Goal: Register for event/course

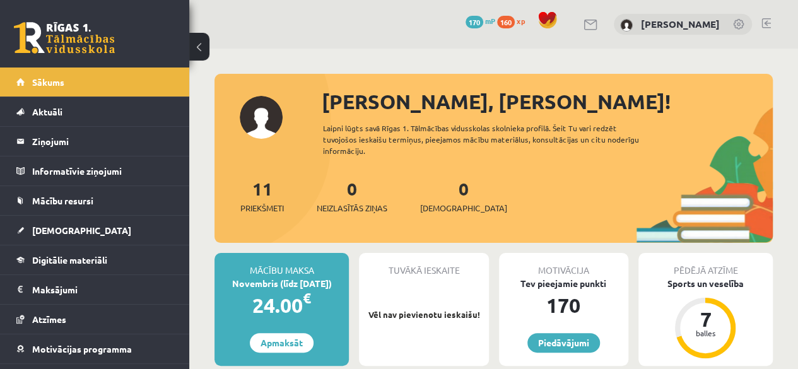
click at [770, 30] on div "0 Dāvanas 170 mP 160 xp Emīlija Petriņiča" at bounding box center [493, 24] width 608 height 49
click at [765, 23] on link at bounding box center [765, 23] width 9 height 10
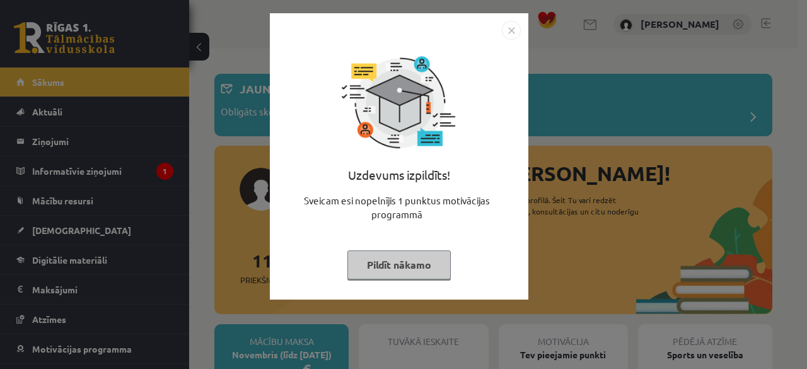
click at [372, 264] on button "Pildīt nākamo" at bounding box center [398, 264] width 103 height 29
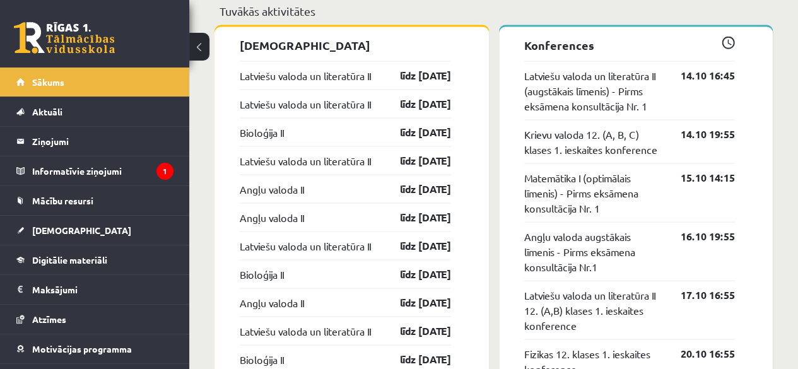
scroll to position [1218, 0]
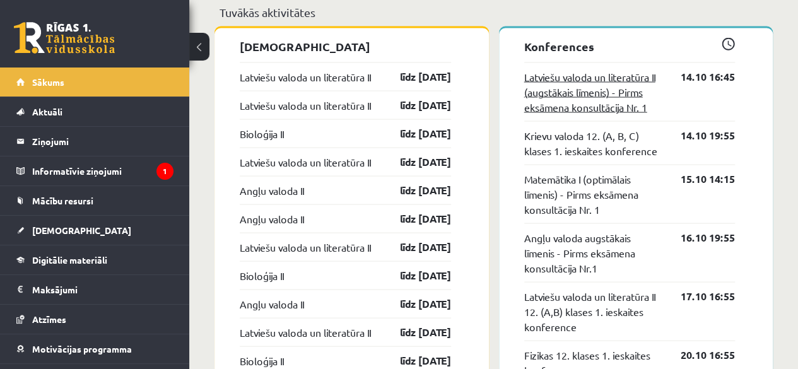
click at [574, 86] on link "Latviešu valoda un literatūra II (augstākais līmenis) - Pirms eksāmena konsultā…" at bounding box center [593, 91] width 138 height 45
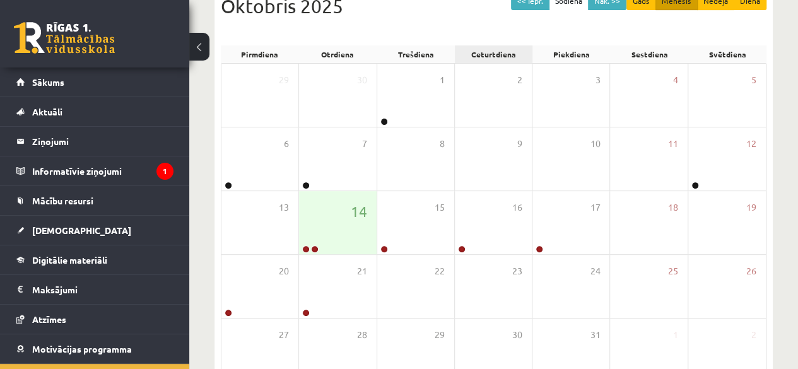
scroll to position [185, 0]
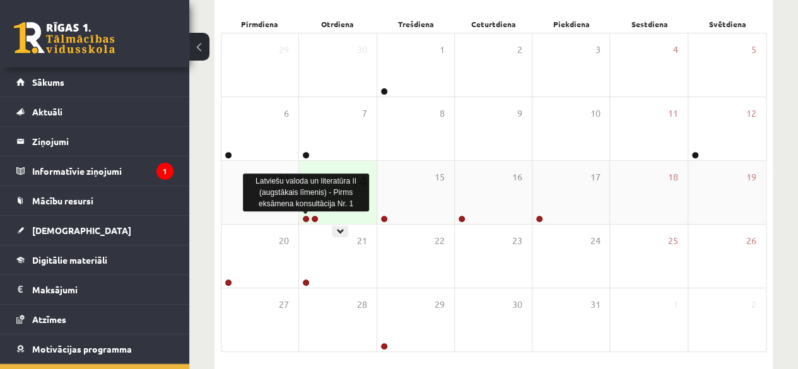
click at [309, 218] on link at bounding box center [306, 219] width 8 height 8
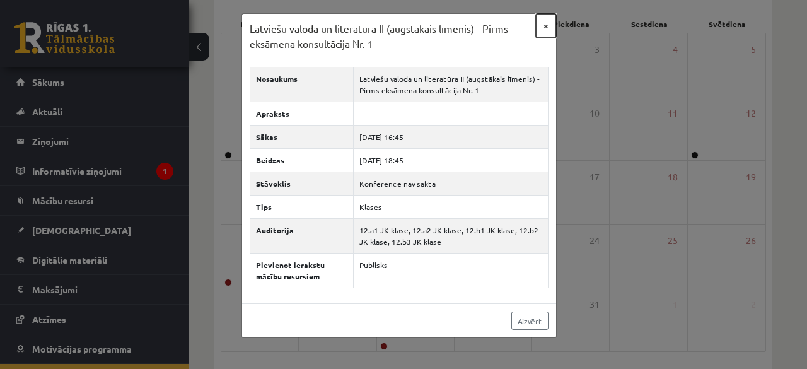
click at [539, 22] on button "×" at bounding box center [546, 26] width 20 height 24
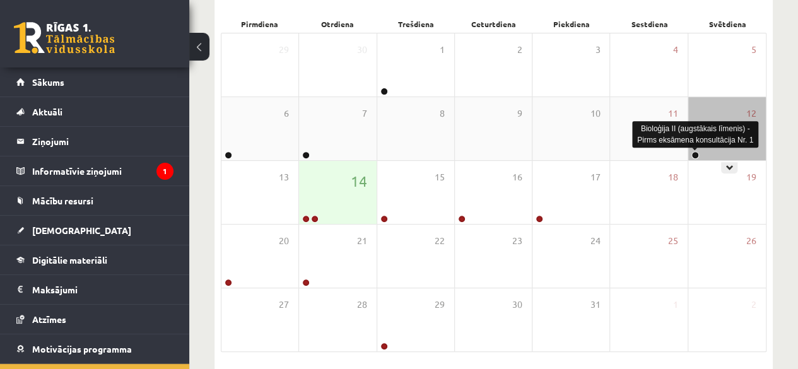
click at [697, 154] on link at bounding box center [695, 155] width 8 height 8
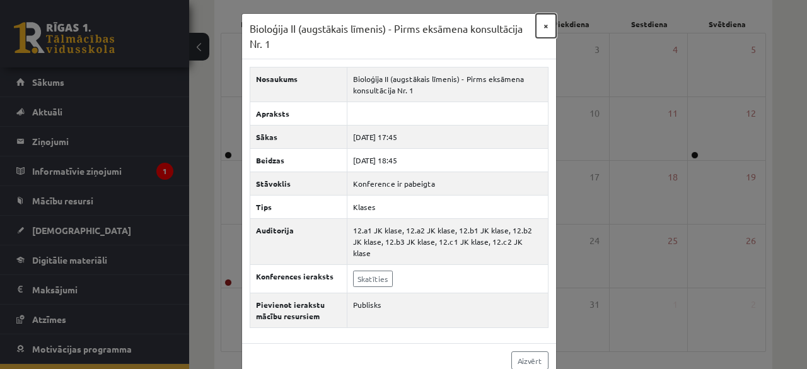
click at [544, 28] on button "×" at bounding box center [546, 26] width 20 height 24
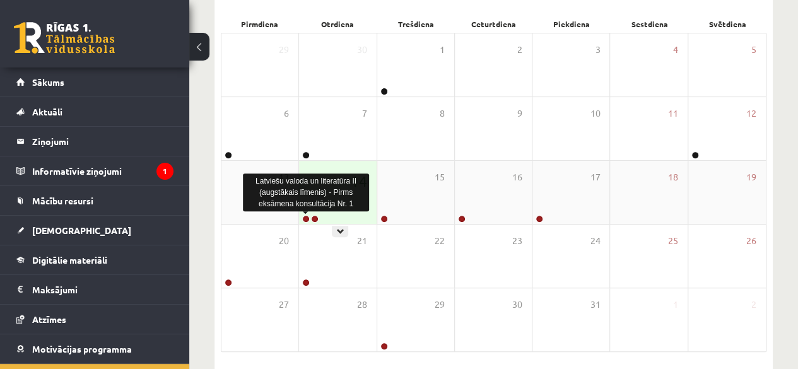
click at [306, 215] on link at bounding box center [306, 219] width 8 height 8
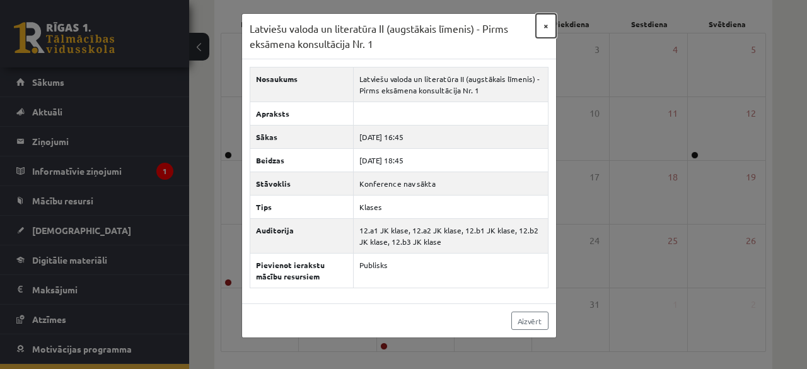
click at [547, 26] on button "×" at bounding box center [546, 26] width 20 height 24
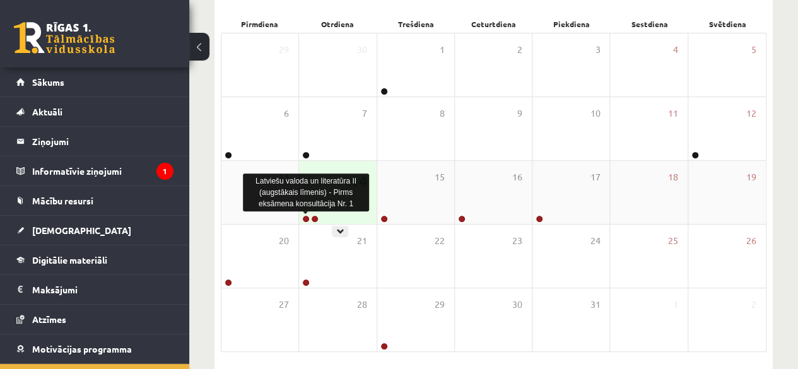
click at [304, 218] on link at bounding box center [306, 219] width 8 height 8
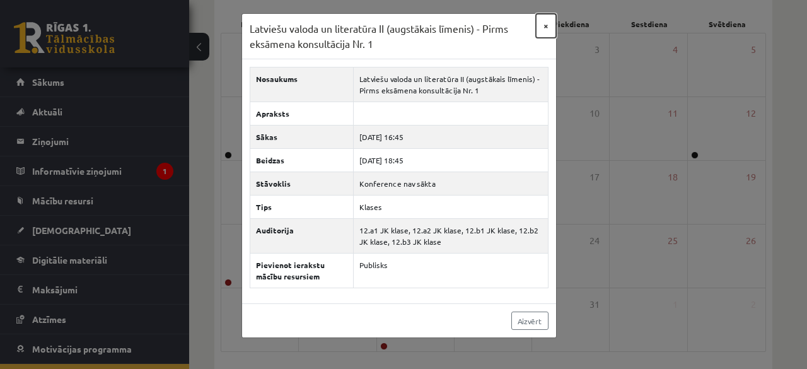
click at [544, 26] on button "×" at bounding box center [546, 26] width 20 height 24
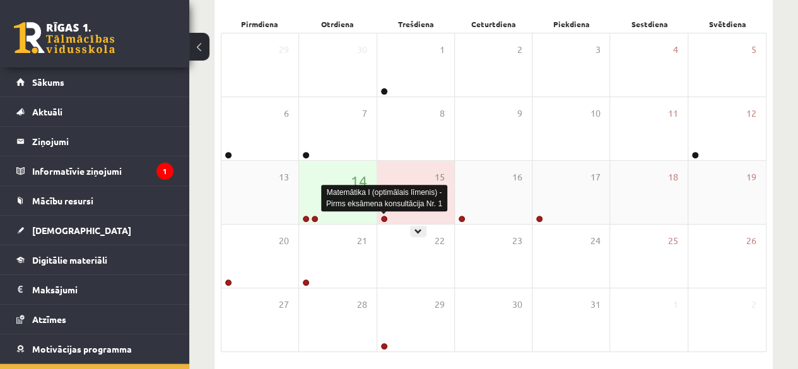
click at [386, 215] on link at bounding box center [384, 219] width 8 height 8
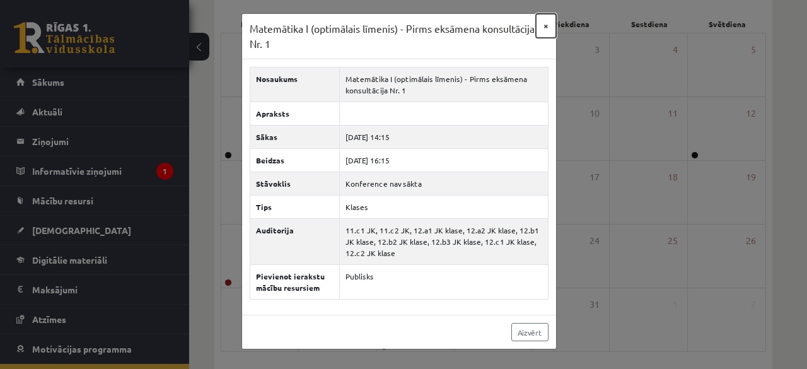
click at [549, 23] on button "×" at bounding box center [546, 26] width 20 height 24
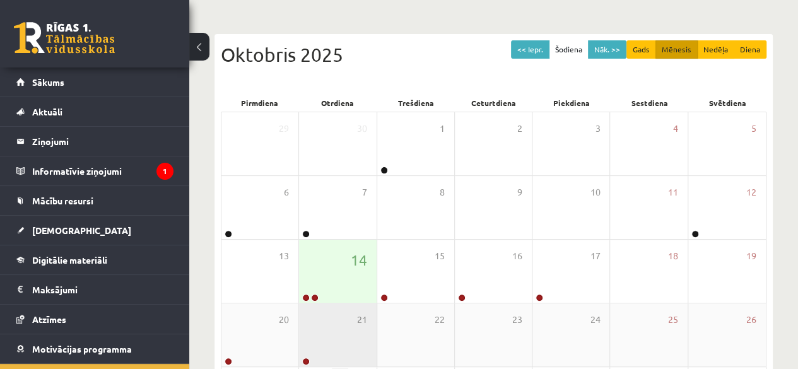
scroll to position [106, 0]
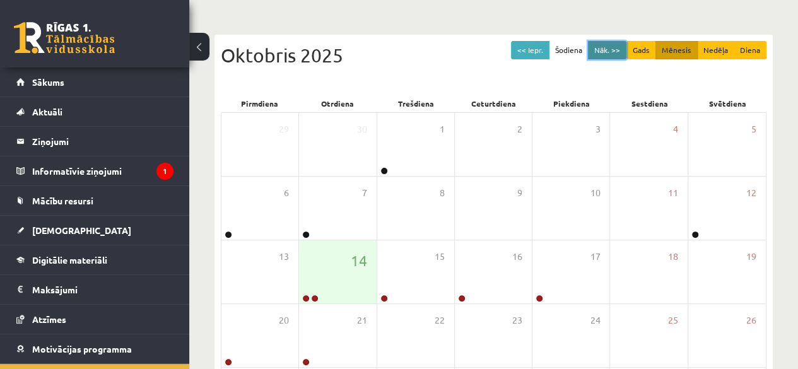
click at [624, 45] on button "Nāk. >>" at bounding box center [607, 50] width 38 height 18
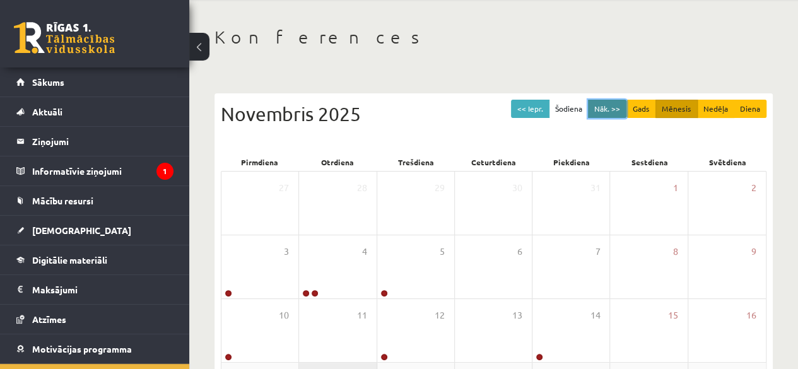
scroll to position [0, 0]
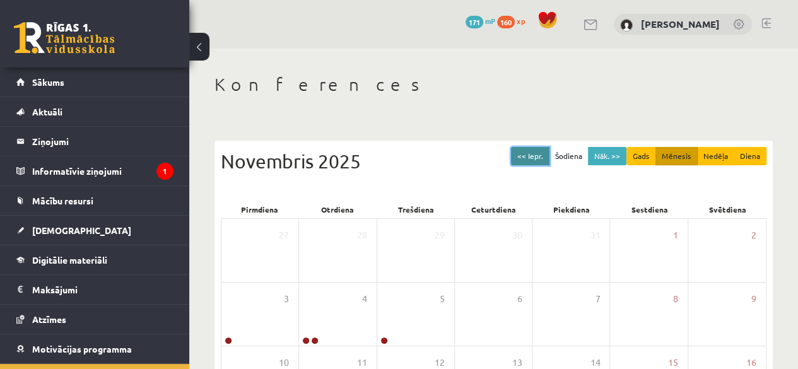
click at [518, 157] on button "<< Iepr." at bounding box center [530, 156] width 38 height 18
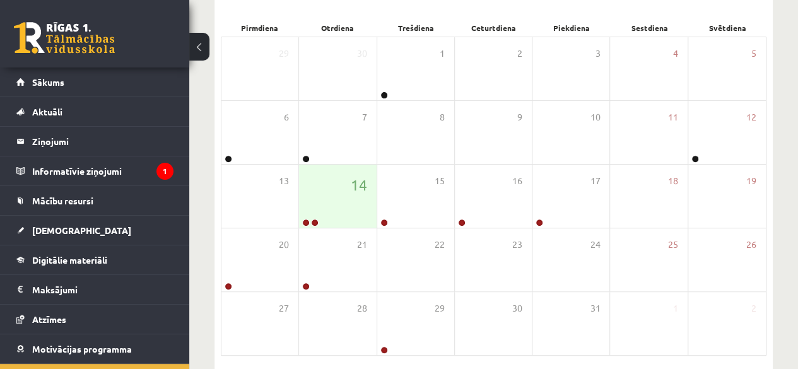
scroll to position [182, 0]
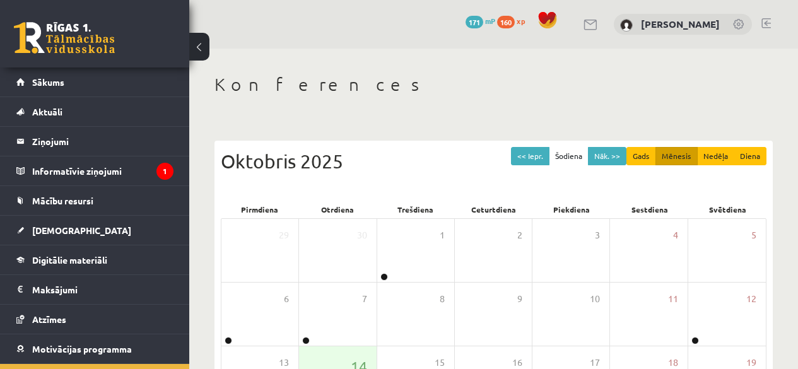
scroll to position [182, 0]
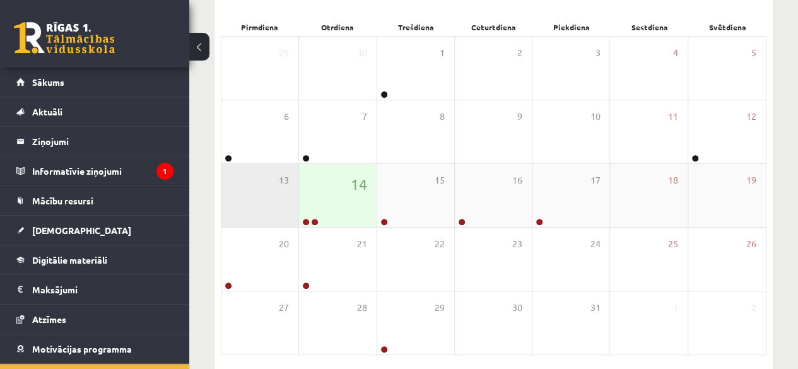
scroll to position [232, 0]
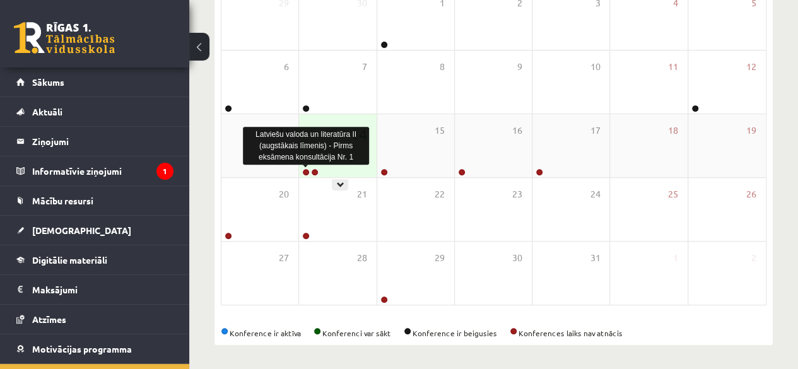
click at [307, 173] on link at bounding box center [306, 172] width 8 height 8
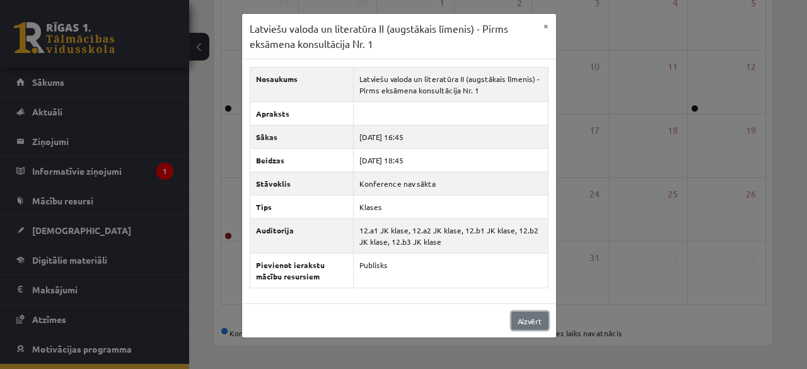
click at [521, 320] on link "Aizvērt" at bounding box center [529, 320] width 37 height 18
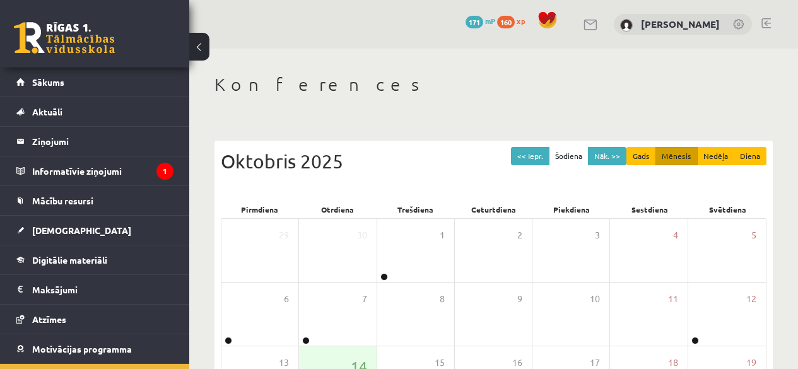
scroll to position [230, 0]
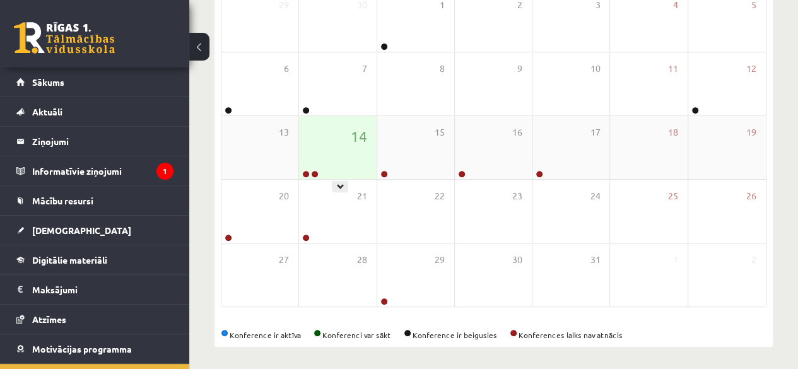
click at [309, 176] on div at bounding box center [309, 174] width 21 height 9
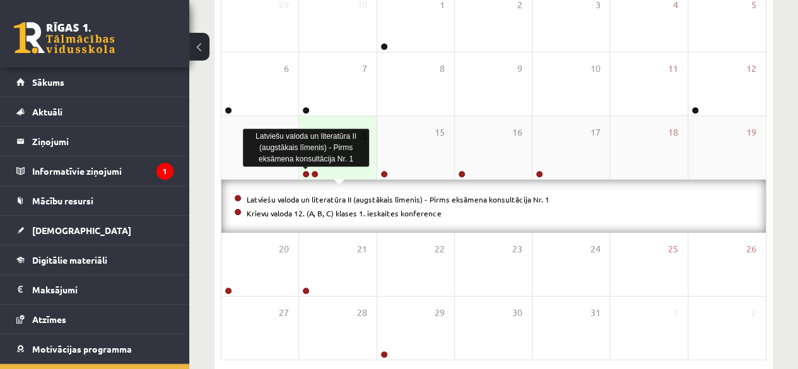
click at [308, 174] on link at bounding box center [306, 174] width 8 height 8
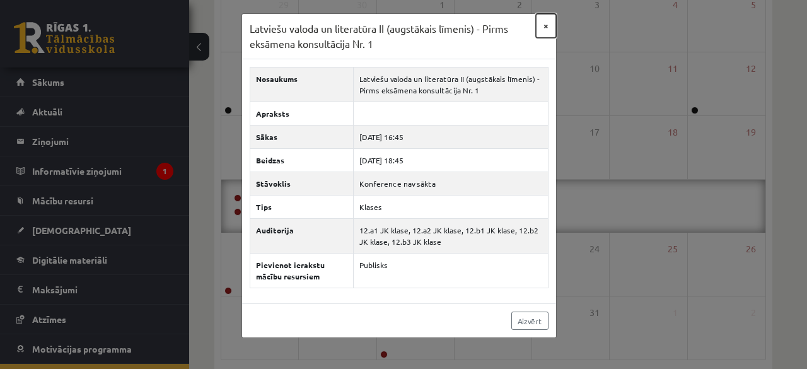
click at [549, 30] on button "×" at bounding box center [546, 26] width 20 height 24
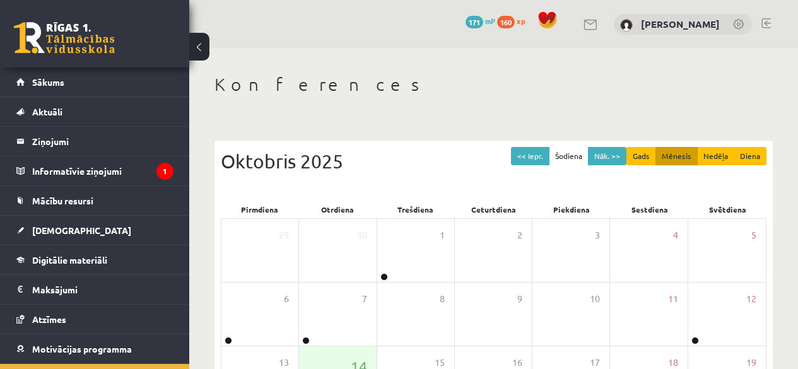
scroll to position [228, 0]
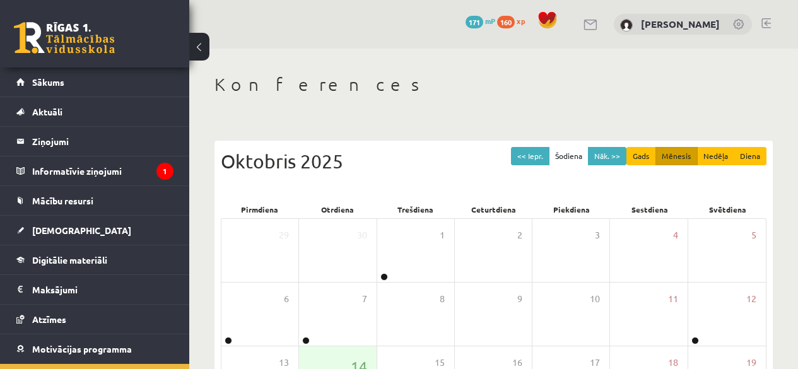
scroll to position [227, 0]
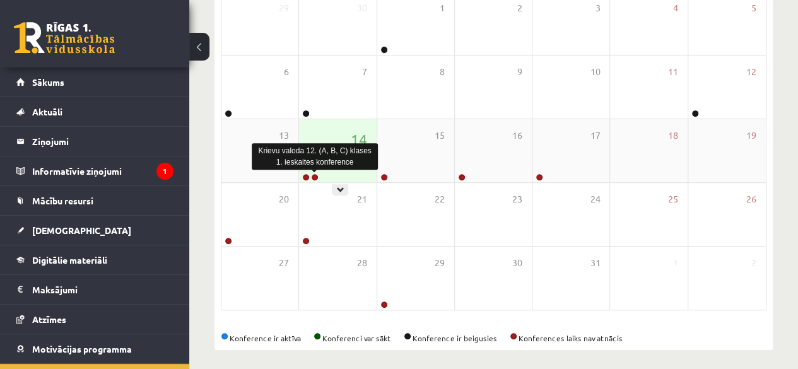
click at [314, 177] on link at bounding box center [315, 177] width 8 height 8
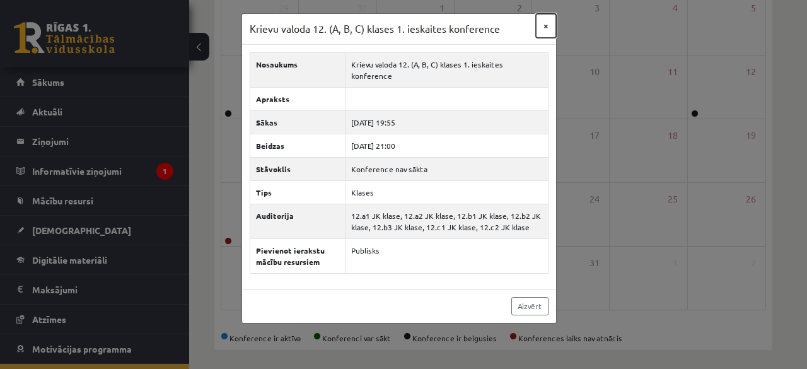
click at [542, 26] on button "×" at bounding box center [546, 26] width 20 height 24
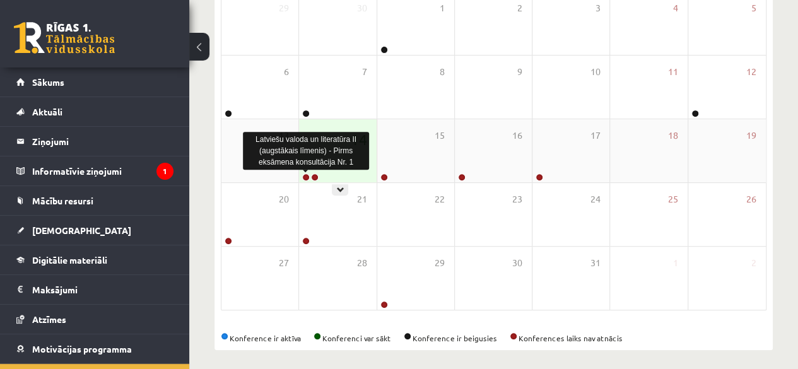
click at [308, 175] on link at bounding box center [306, 177] width 8 height 8
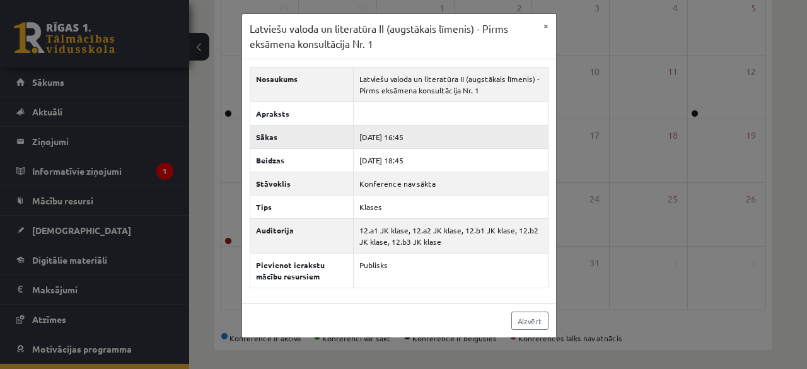
click at [445, 132] on td "2025-10-14 16:45" at bounding box center [450, 136] width 195 height 23
click at [545, 21] on button "×" at bounding box center [546, 26] width 20 height 24
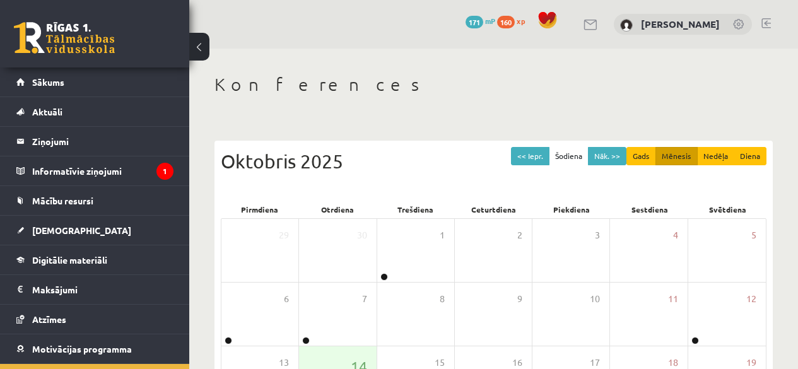
scroll to position [227, 0]
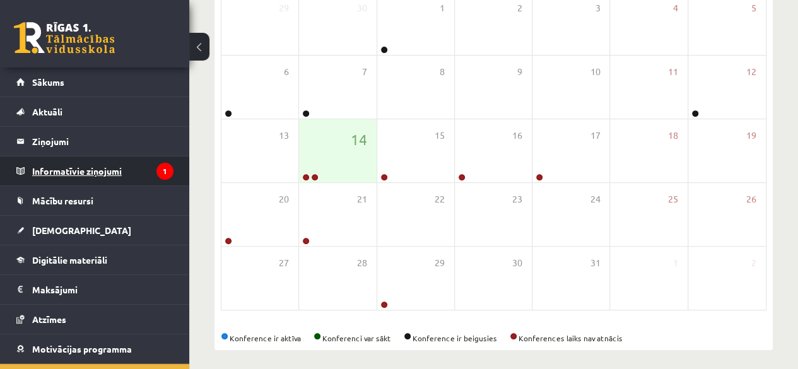
click at [114, 166] on legend "Informatīvie ziņojumi 1" at bounding box center [102, 170] width 141 height 29
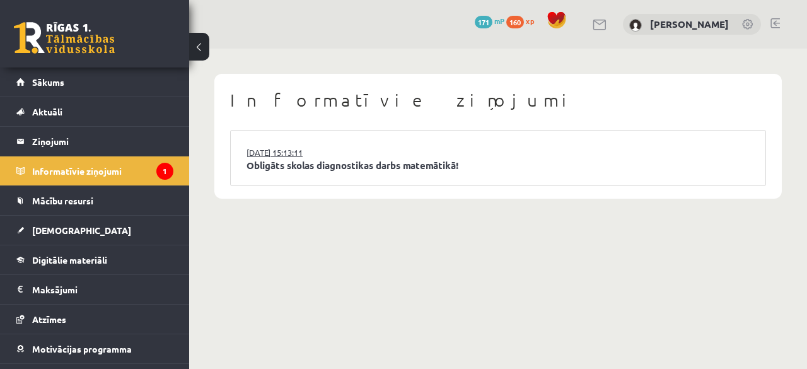
click at [336, 152] on link "14.10.2025 15:13:11" at bounding box center [294, 152] width 95 height 13
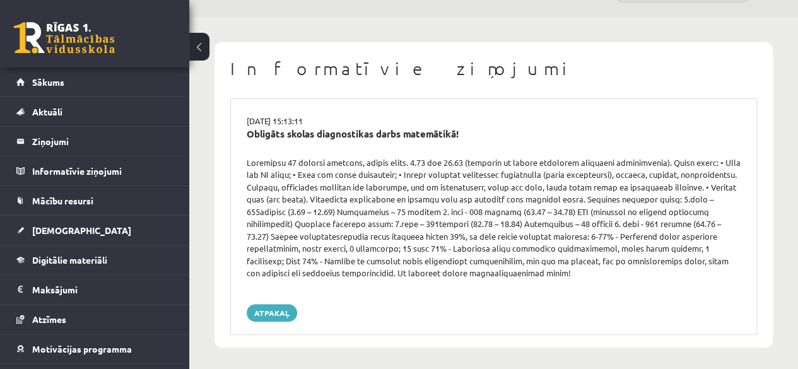
scroll to position [34, 0]
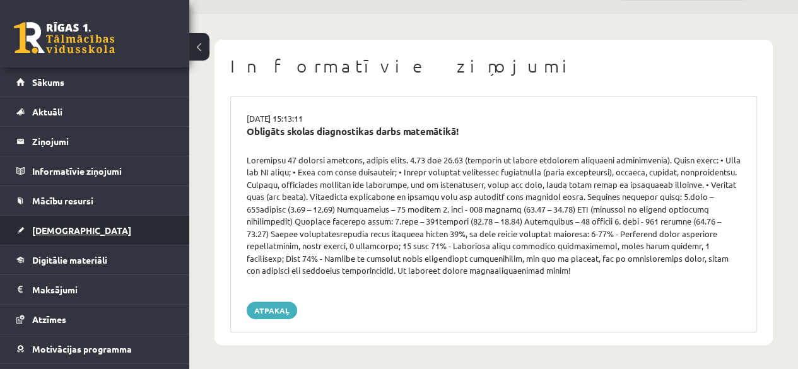
click at [112, 229] on link "[DEMOGRAPHIC_DATA]" at bounding box center [94, 230] width 157 height 29
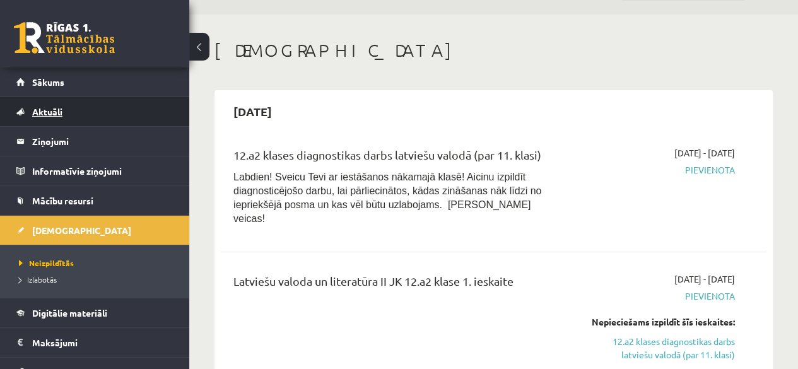
click at [69, 113] on link "Aktuāli" at bounding box center [94, 111] width 157 height 29
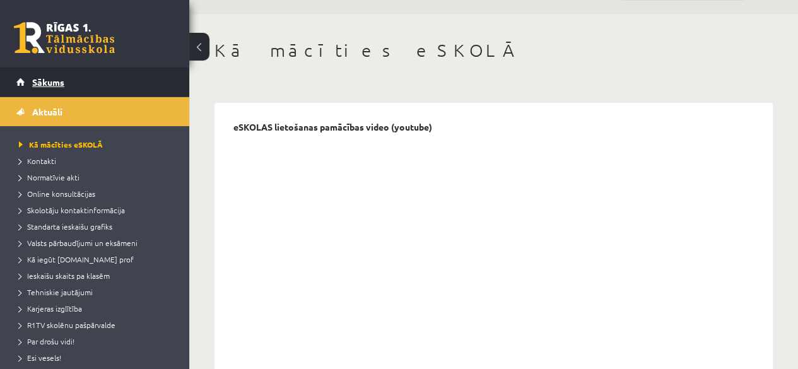
click at [73, 85] on link "Sākums" at bounding box center [94, 81] width 157 height 29
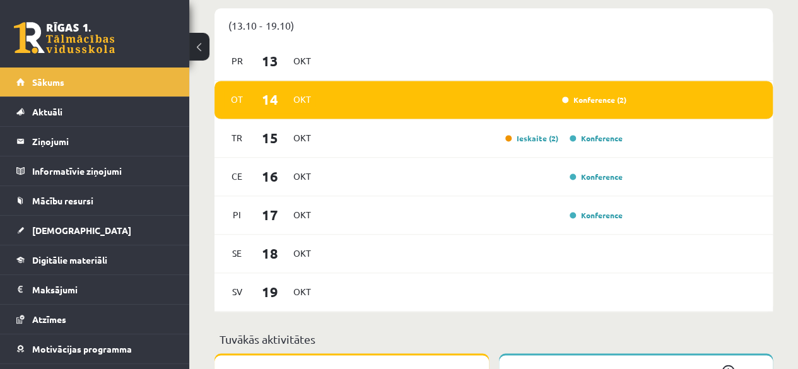
scroll to position [822, 0]
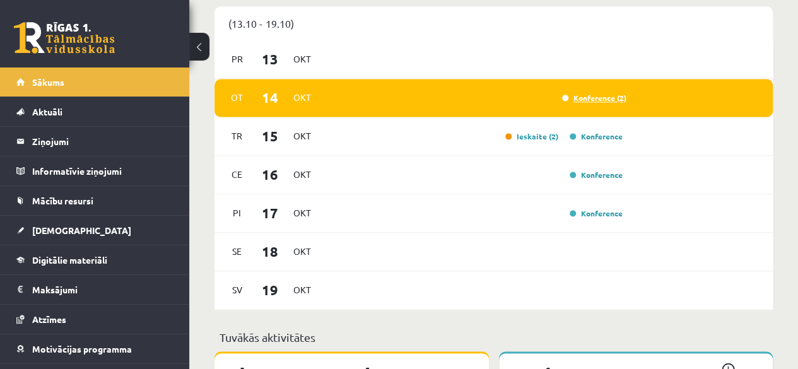
click at [602, 101] on link "Konference (2)" at bounding box center [594, 98] width 64 height 10
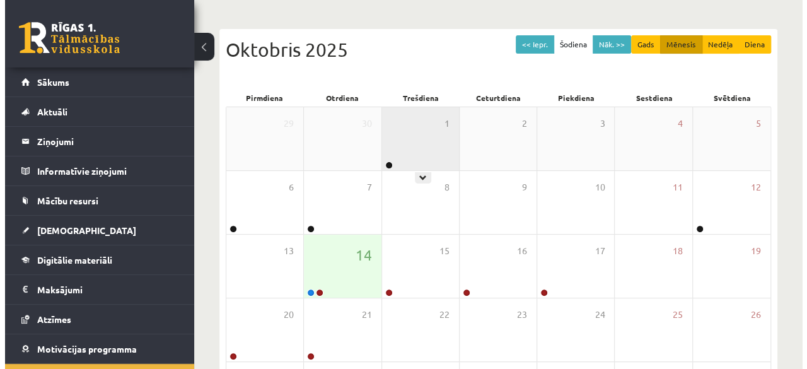
scroll to position [118, 0]
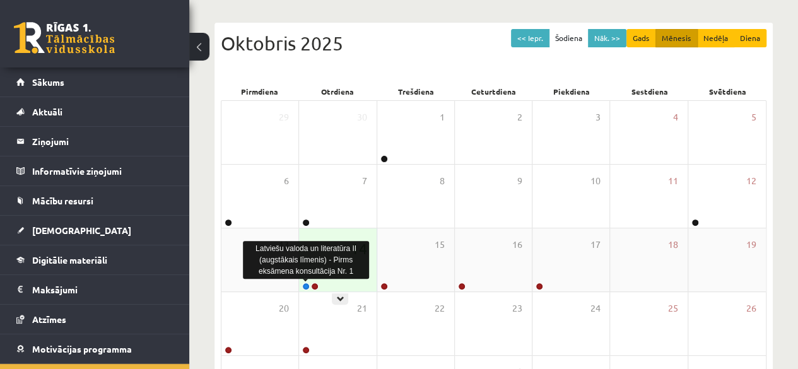
click at [305, 284] on link at bounding box center [306, 286] width 8 height 8
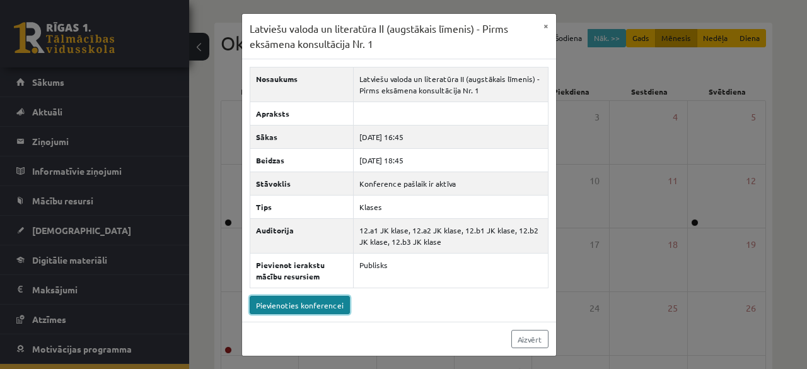
click at [313, 300] on link "Pievienoties konferencei" at bounding box center [300, 305] width 100 height 18
